Goal: Task Accomplishment & Management: Complete application form

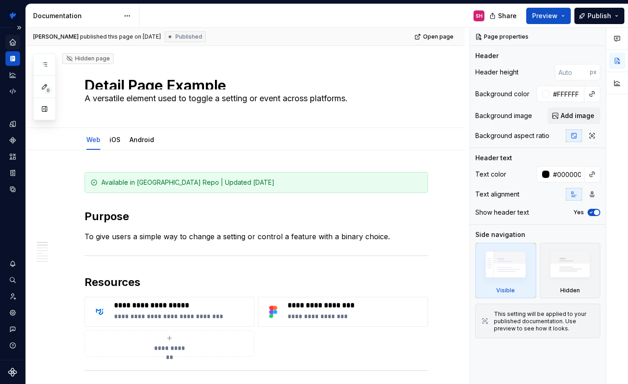
type textarea "*"
click at [15, 141] on icon "Components" at bounding box center [13, 140] width 6 height 6
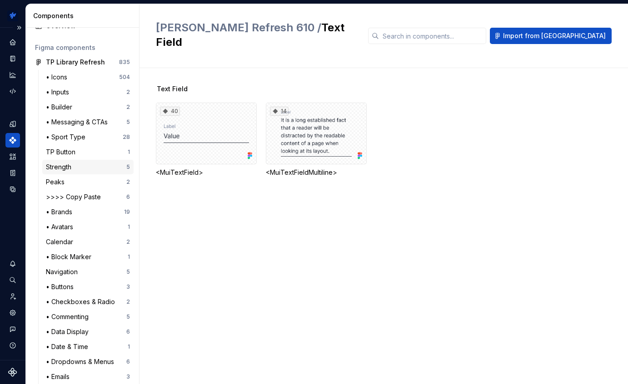
scroll to position [46, 0]
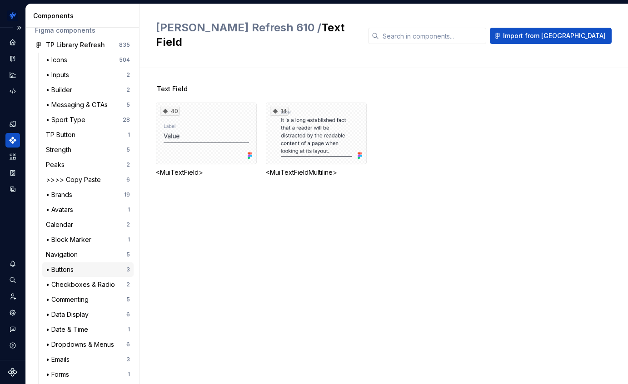
click at [68, 271] on div "• Buttons" at bounding box center [61, 269] width 31 height 9
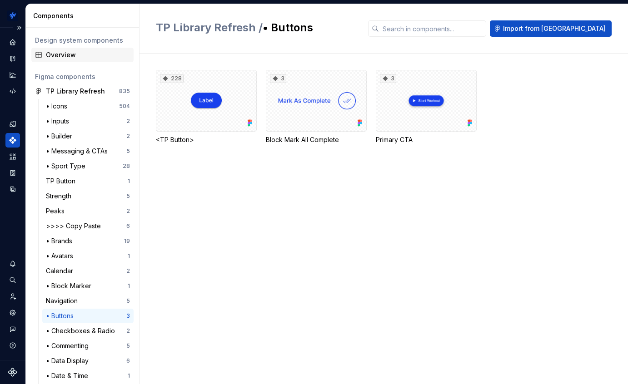
click at [72, 56] on div "Overview" at bounding box center [88, 54] width 84 height 9
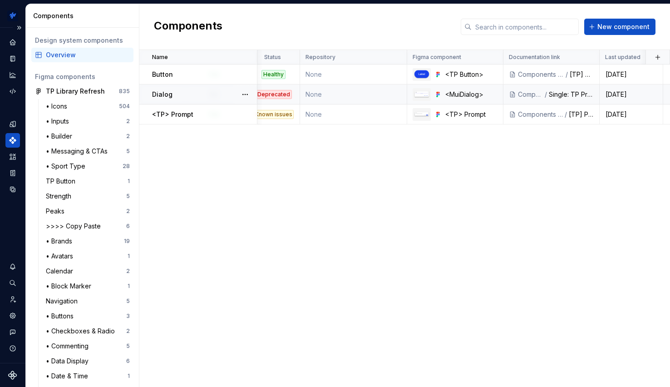
scroll to position [0, 180]
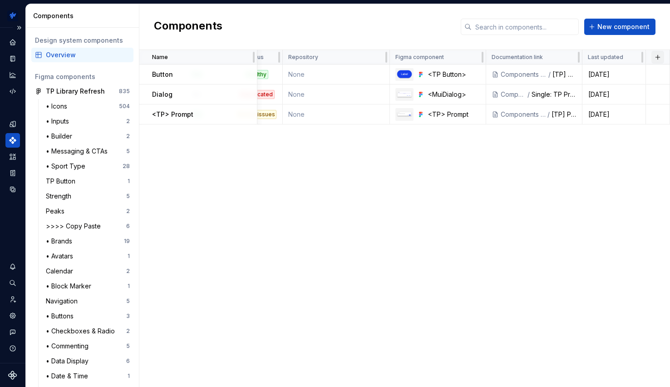
click at [627, 60] on button "button" at bounding box center [658, 57] width 13 height 13
click at [585, 76] on div "New custom property" at bounding box center [606, 74] width 68 height 9
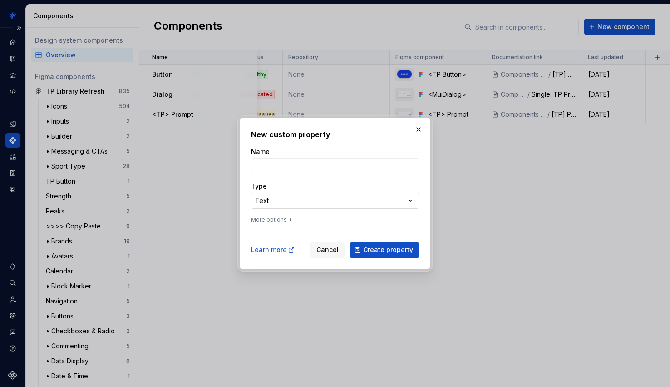
click at [318, 195] on div "**********" at bounding box center [335, 193] width 670 height 387
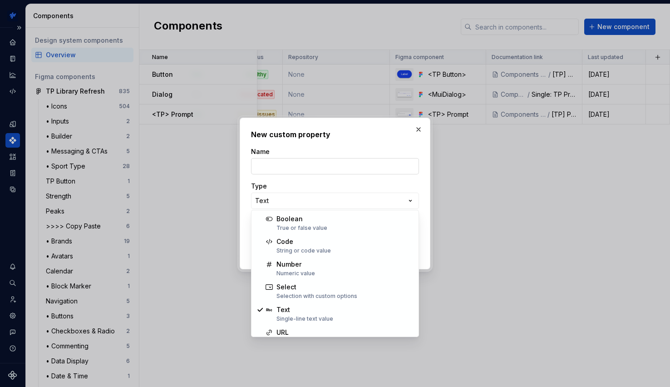
click at [308, 166] on div "**********" at bounding box center [335, 193] width 670 height 387
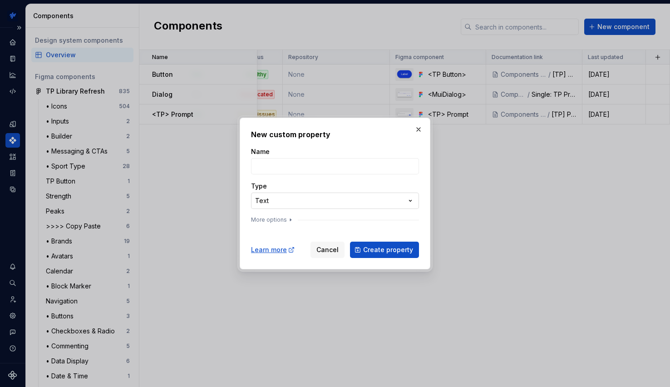
click at [300, 204] on div "**********" at bounding box center [335, 193] width 670 height 387
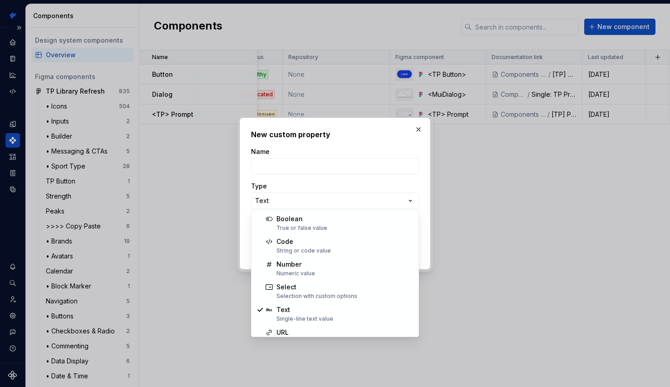
select select "******"
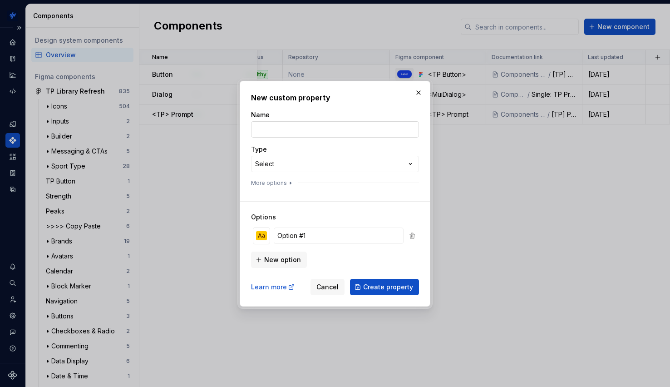
click at [271, 126] on input "Name" at bounding box center [335, 129] width 168 height 16
type input "Web"
click at [282, 157] on div "**********" at bounding box center [335, 193] width 670 height 387
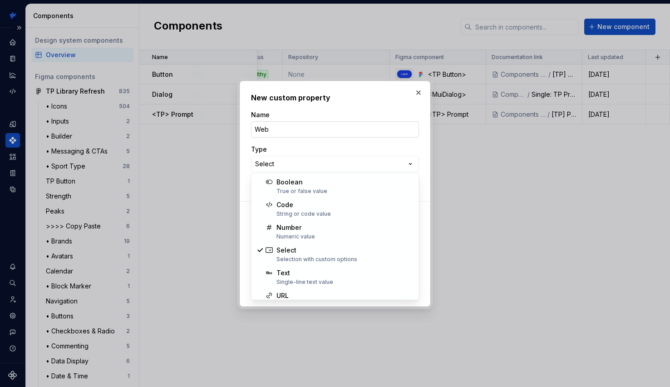
drag, startPoint x: 296, startPoint y: 251, endPoint x: 313, endPoint y: 134, distance: 118.9
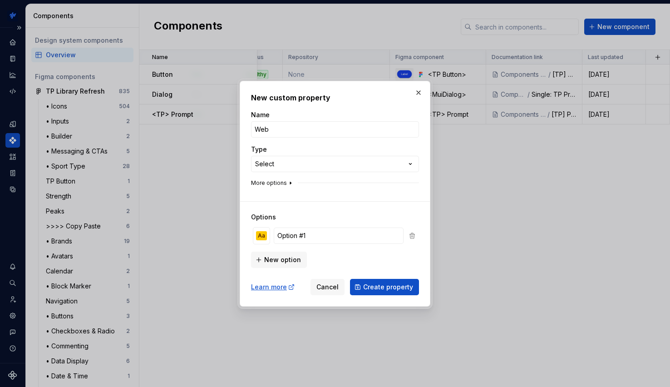
click at [287, 183] on icon "button" at bounding box center [290, 182] width 7 height 7
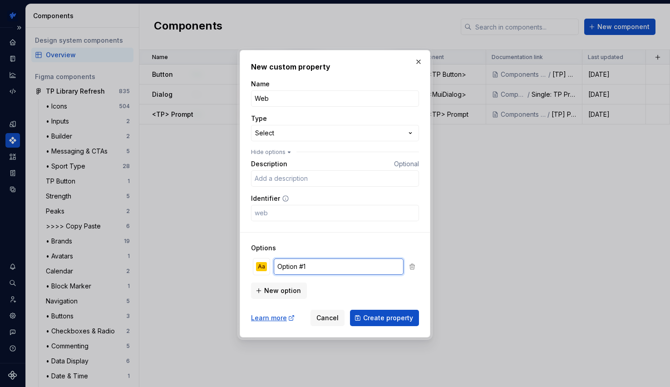
click at [339, 264] on input "Option #1" at bounding box center [339, 266] width 130 height 16
click at [263, 267] on div "Aa" at bounding box center [261, 266] width 11 height 9
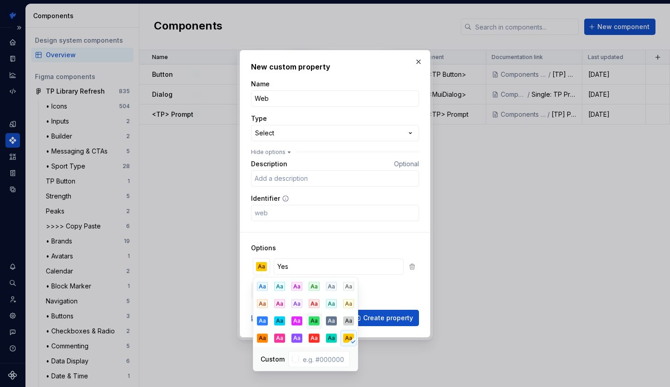
click at [319, 325] on div "Aa" at bounding box center [314, 321] width 11 height 9
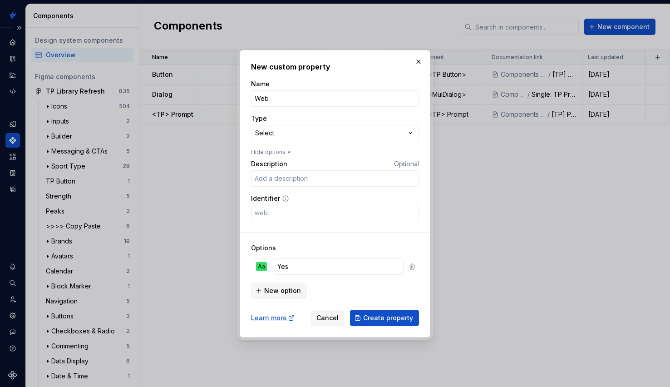
click at [306, 243] on div "Options Aa Yes New option" at bounding box center [335, 265] width 168 height 67
click at [287, 289] on span "New option" at bounding box center [282, 290] width 37 height 9
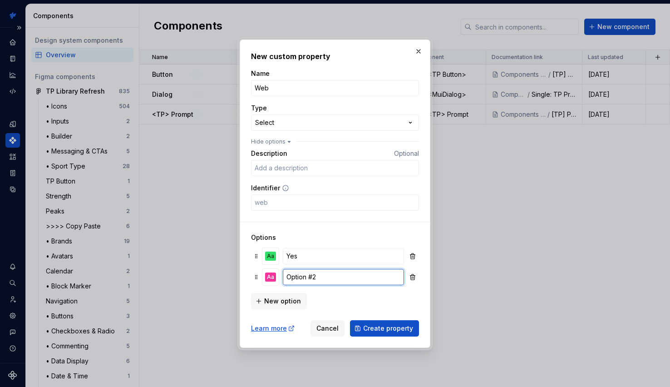
click at [313, 280] on input "Option #2" at bounding box center [343, 277] width 121 height 16
click at [311, 258] on input "Yes" at bounding box center [343, 256] width 121 height 16
click at [311, 257] on input "Yes" at bounding box center [343, 256] width 121 height 16
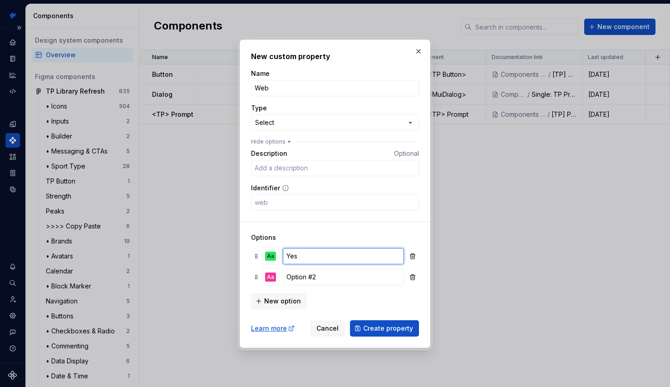
click at [311, 258] on input "Yes" at bounding box center [343, 256] width 121 height 16
click at [331, 260] on input "Exists and is Healthy" at bounding box center [343, 256] width 121 height 16
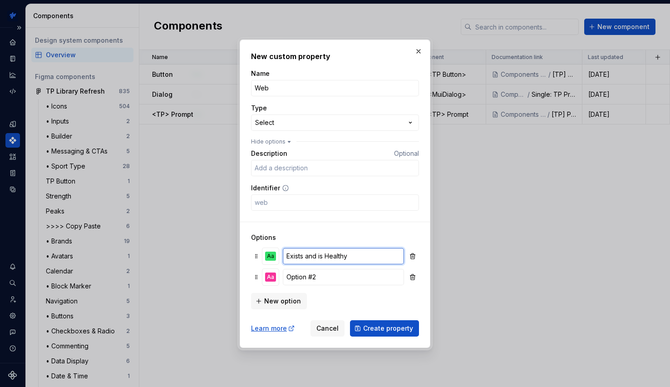
click at [331, 260] on input "Exists and is Healthy" at bounding box center [343, 256] width 121 height 16
click at [333, 256] on input "Exists and is Healthy" at bounding box center [343, 256] width 121 height 16
type input "Yes"
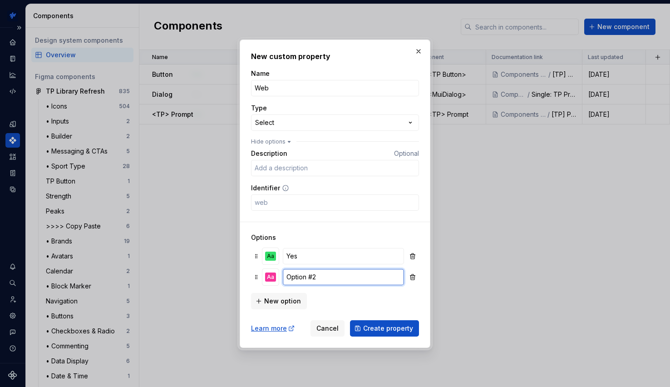
click at [343, 274] on input "Option #2" at bounding box center [343, 277] width 121 height 16
click at [343, 273] on input "Option #2" at bounding box center [343, 277] width 121 height 16
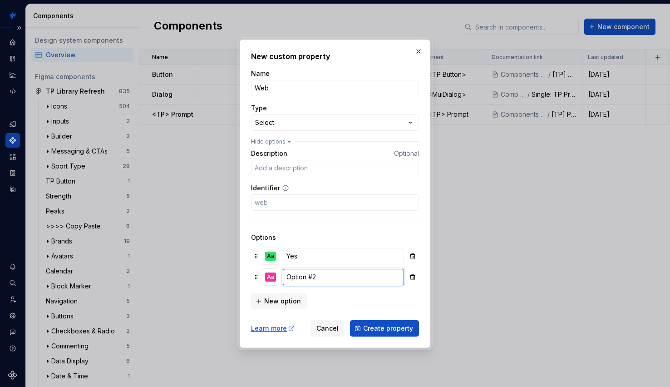
click at [343, 273] on input "Option #2" at bounding box center [343, 277] width 121 height 16
type input "No"
click at [264, 278] on button "Aa" at bounding box center [271, 277] width 16 height 16
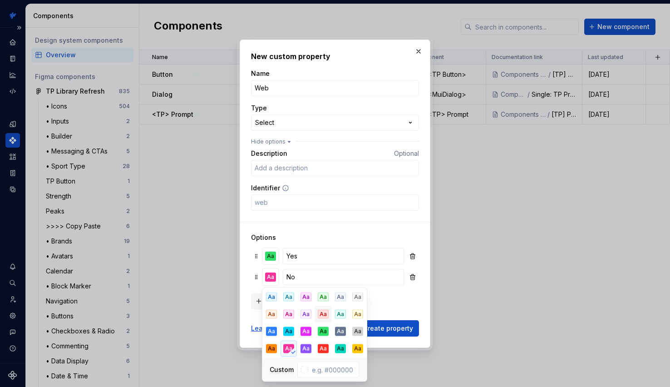
click at [327, 313] on div "Aa" at bounding box center [323, 314] width 11 height 9
click at [323, 273] on input "No" at bounding box center [343, 277] width 121 height 16
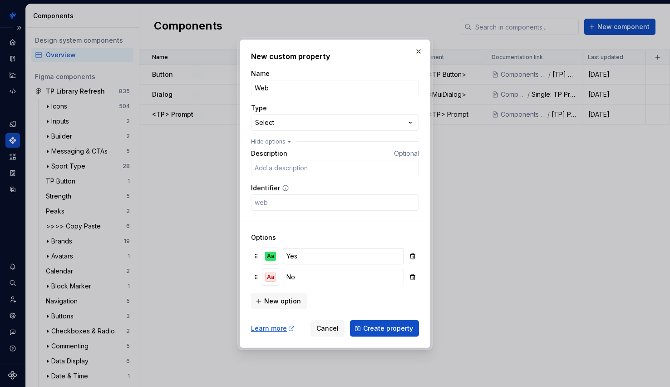
click at [322, 251] on input "Yes" at bounding box center [343, 256] width 121 height 16
click at [266, 255] on div "Aa" at bounding box center [270, 256] width 11 height 9
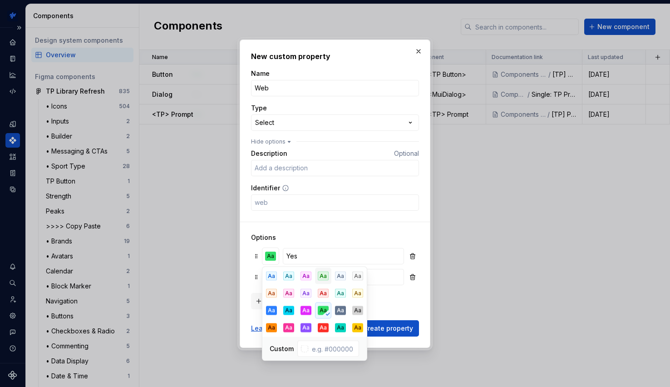
click at [318, 275] on div "Aa" at bounding box center [323, 276] width 11 height 9
click at [324, 250] on input "Yes" at bounding box center [343, 256] width 121 height 16
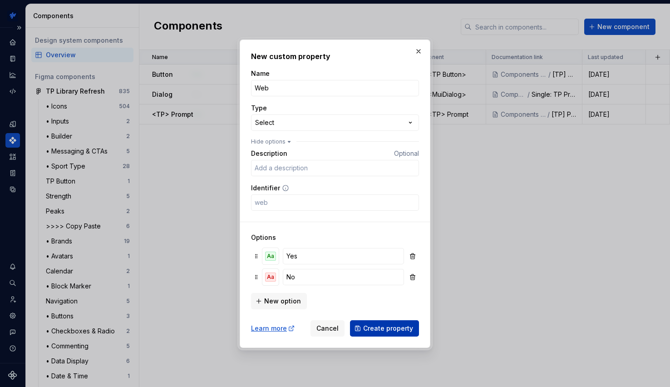
click at [398, 332] on span "Create property" at bounding box center [388, 328] width 50 height 9
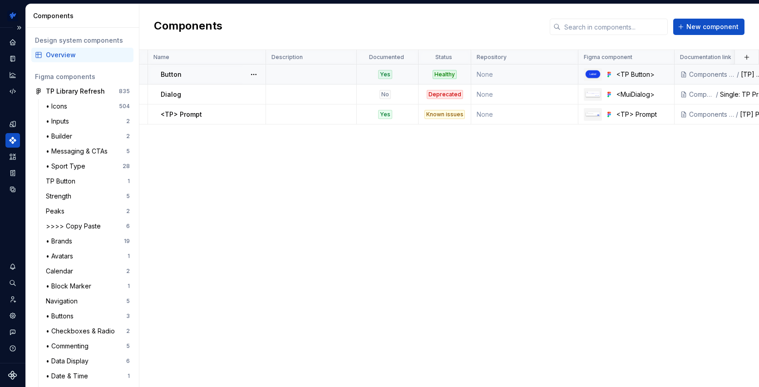
scroll to position [0, 0]
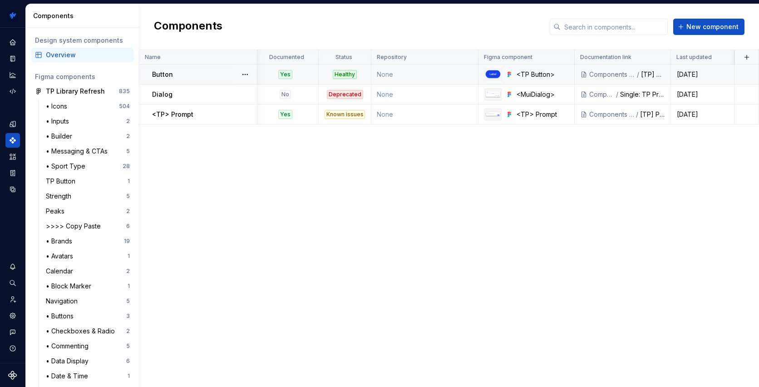
scroll to position [0, 136]
click at [243, 70] on button "button" at bounding box center [245, 74] width 13 height 13
click at [263, 90] on div "Open component detail" at bounding box center [293, 92] width 75 height 9
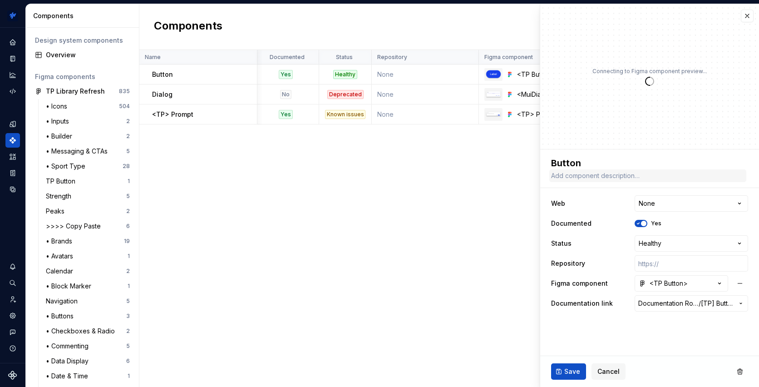
type textarea "*"
click at [668, 199] on html "TrainingPeaks SH Design system data Components Design system components Overvie…" at bounding box center [379, 193] width 759 height 387
select select "**********"
click at [570, 371] on span "Save" at bounding box center [573, 371] width 16 height 9
type textarea "*"
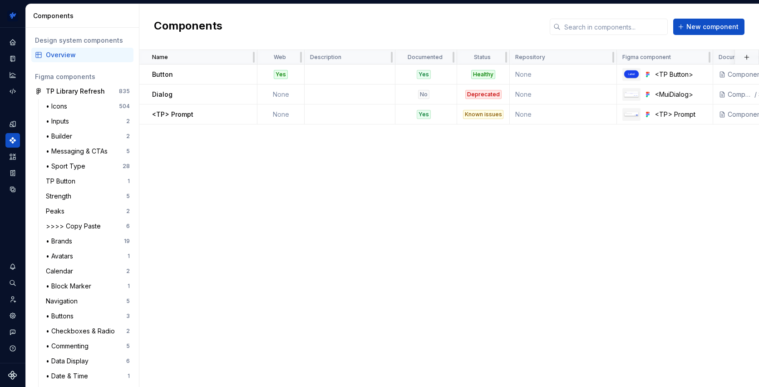
click at [422, 199] on div "Name Web Description Documented Status Repository Figma component Documentation…" at bounding box center [449, 218] width 620 height 337
click at [749, 59] on button "button" at bounding box center [747, 57] width 13 height 13
click at [689, 75] on div "New custom property" at bounding box center [695, 74] width 68 height 9
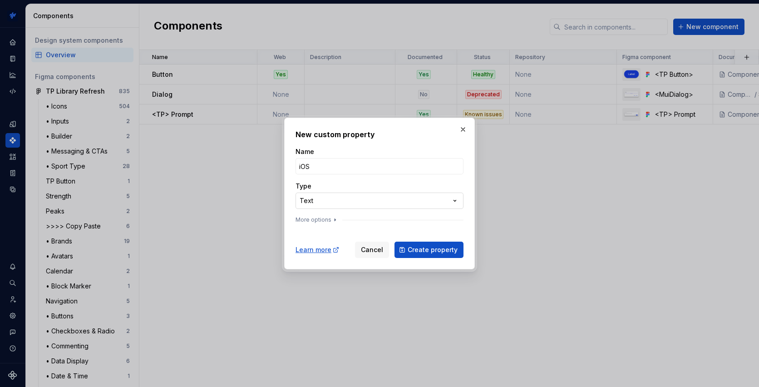
type input "iOS"
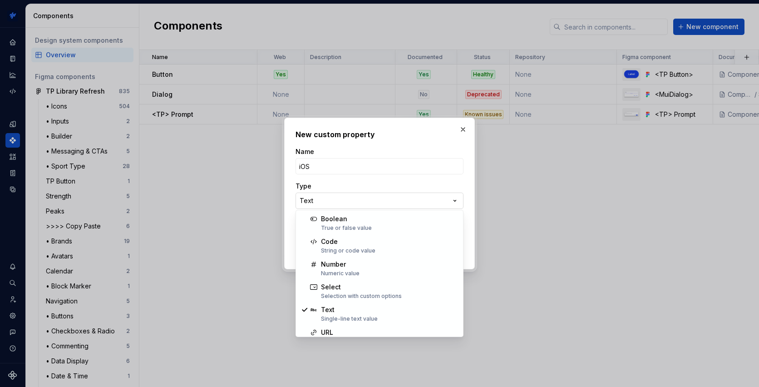
click at [356, 201] on div "**********" at bounding box center [379, 193] width 759 height 387
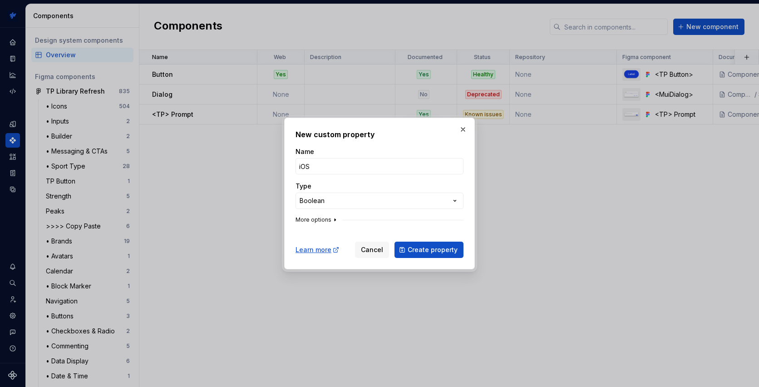
click at [327, 219] on button "More options" at bounding box center [317, 219] width 43 height 7
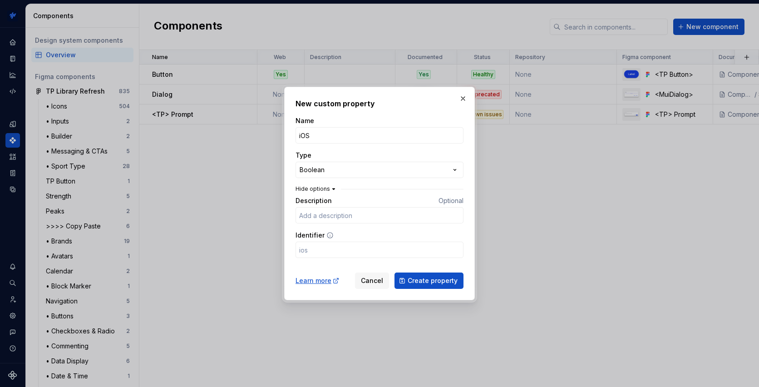
click at [330, 192] on icon "button" at bounding box center [333, 188] width 7 height 7
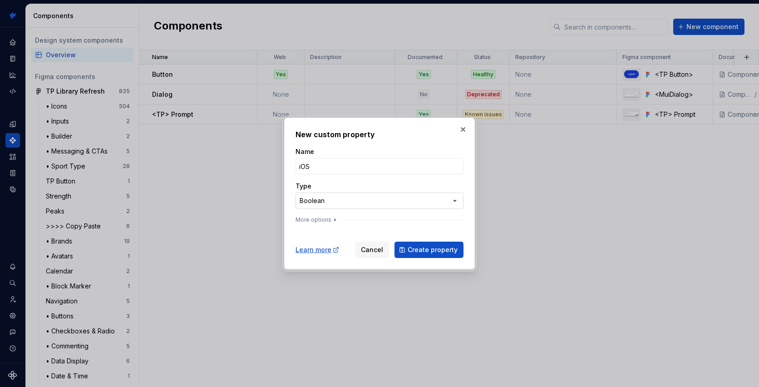
click at [337, 203] on div "**********" at bounding box center [379, 193] width 759 height 387
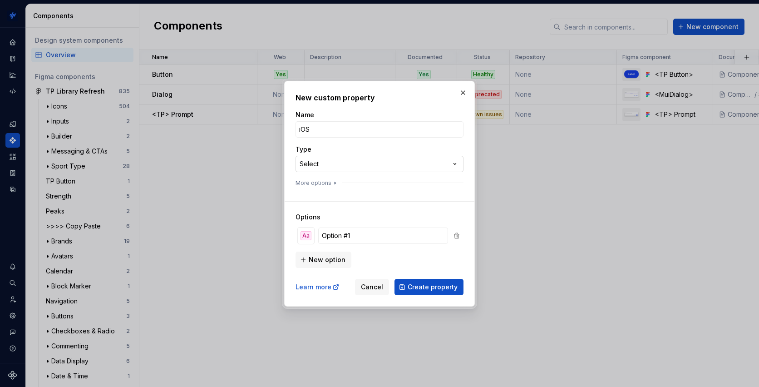
click at [341, 167] on div "**********" at bounding box center [379, 193] width 759 height 387
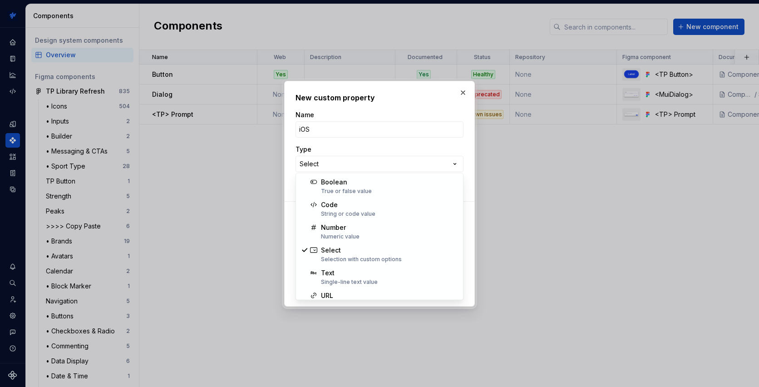
select select "*******"
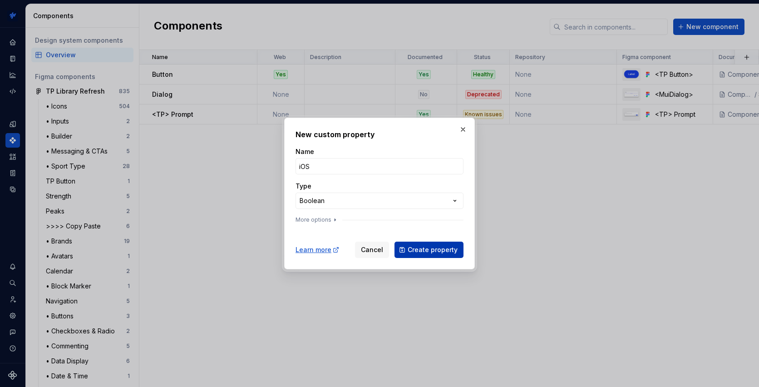
click at [432, 249] on span "Create property" at bounding box center [433, 249] width 50 height 9
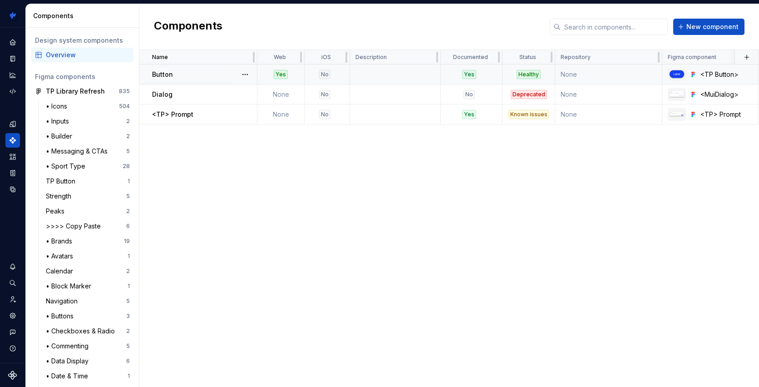
click at [326, 74] on div "No" at bounding box center [324, 74] width 11 height 9
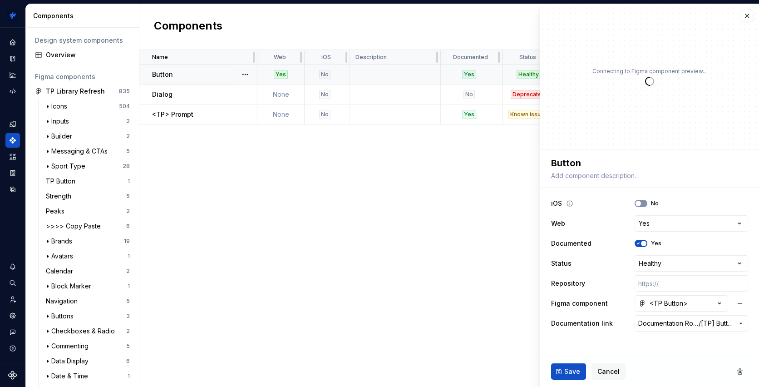
click at [640, 202] on span "button" at bounding box center [638, 203] width 5 height 5
click at [402, 198] on div "Name Web iOS Description Documented Status Repository Figma component Documenta…" at bounding box center [449, 218] width 620 height 337
click at [556, 369] on button "Save" at bounding box center [568, 371] width 35 height 16
type textarea "*"
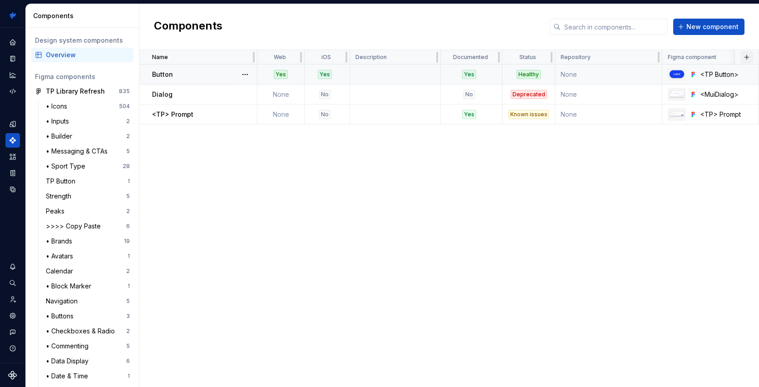
click at [749, 57] on button "button" at bounding box center [747, 57] width 13 height 13
click at [727, 71] on div "New custom property" at bounding box center [704, 74] width 86 height 9
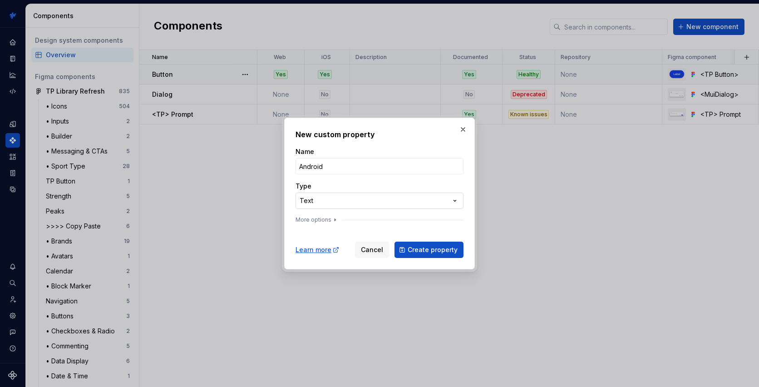
type input "Android"
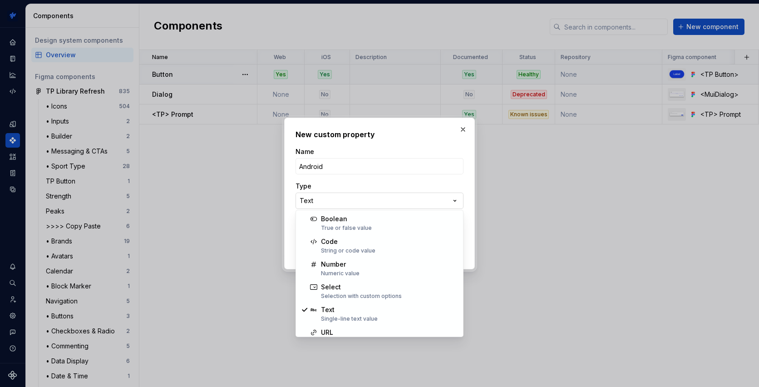
click at [427, 203] on div "**********" at bounding box center [379, 193] width 759 height 387
select select "*******"
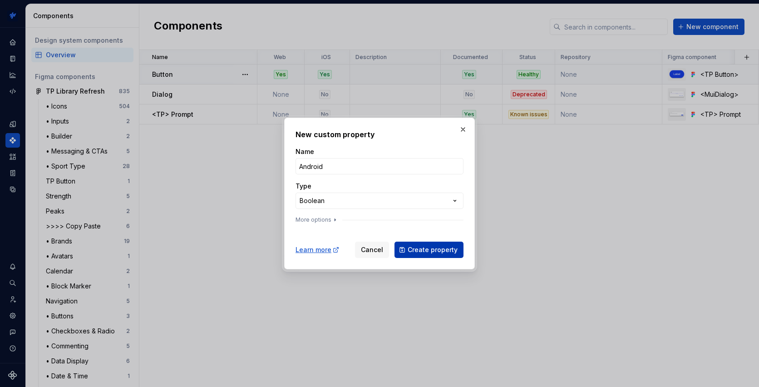
click at [451, 249] on span "Create property" at bounding box center [433, 249] width 50 height 9
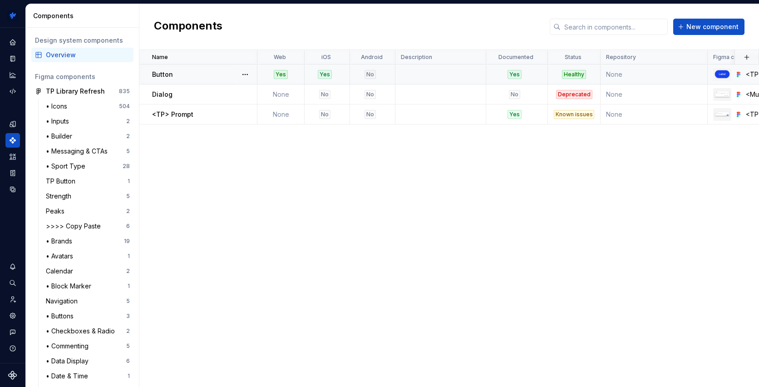
click at [280, 74] on div "Yes" at bounding box center [281, 74] width 14 height 9
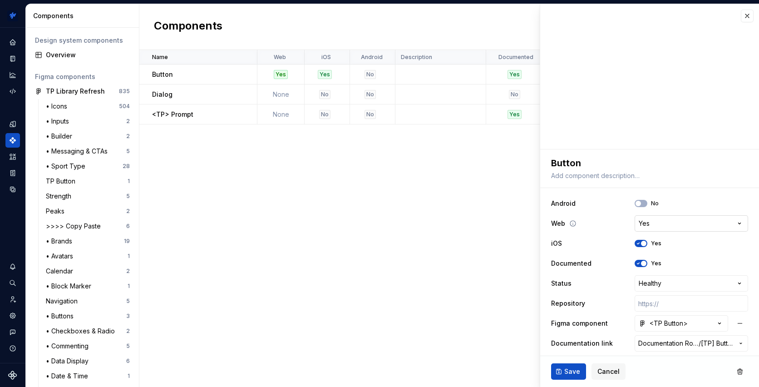
click at [695, 223] on html "TrainingPeaks SH Design system data Components Design system components Overvie…" at bounding box center [379, 193] width 759 height 387
click at [466, 182] on html "TrainingPeaks SH Design system data Components Design system components Overvie…" at bounding box center [379, 193] width 759 height 387
click at [415, 167] on div "Name Web iOS Android Description Documented Status Repository Figma component D…" at bounding box center [449, 218] width 620 height 337
click at [613, 373] on span "Cancel" at bounding box center [609, 371] width 22 height 9
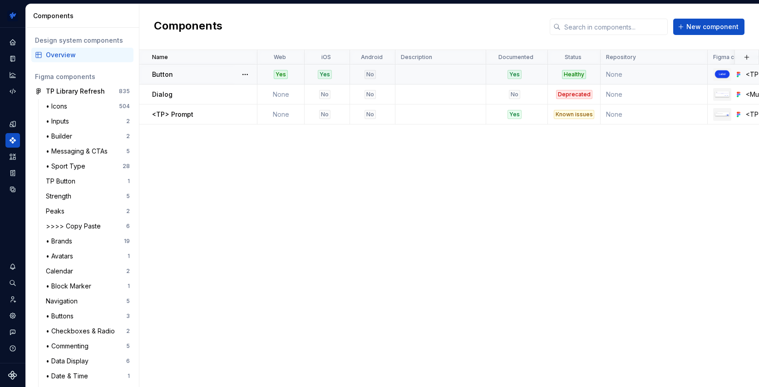
click at [576, 73] on div "Healthy" at bounding box center [574, 74] width 24 height 9
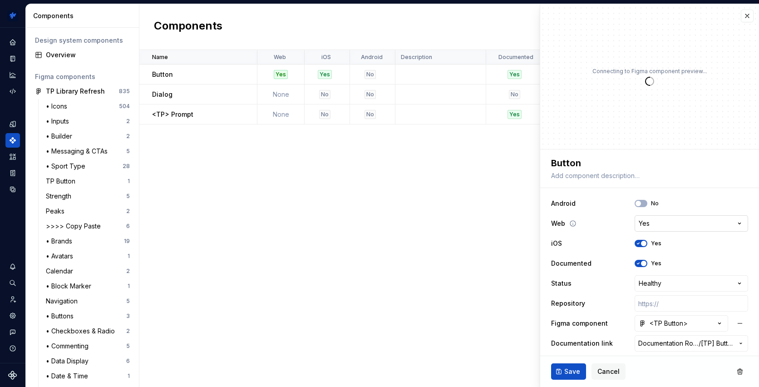
type textarea "*"
click at [669, 284] on html "TrainingPeaks SH Design system data Components Design system components Overvie…" at bounding box center [379, 193] width 759 height 387
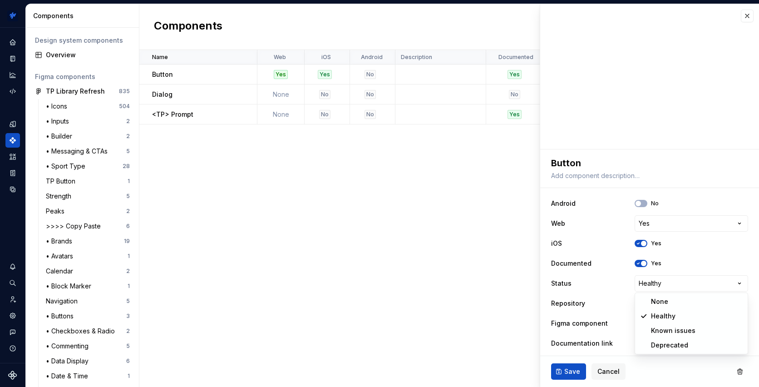
click at [481, 243] on html "TrainingPeaks SH Design system data Components Design system components Overvie…" at bounding box center [379, 193] width 759 height 387
click at [481, 243] on div "Name Web iOS Android Description Documented Status Repository Figma component D…" at bounding box center [449, 218] width 620 height 337
click at [747, 20] on button "button" at bounding box center [747, 16] width 13 height 13
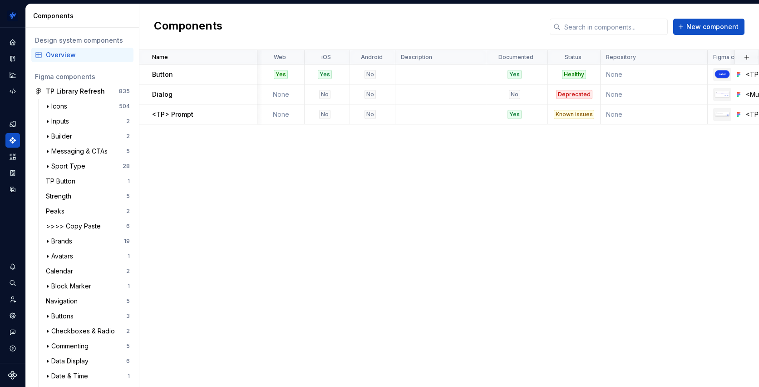
scroll to position [0, 4]
